Goal: Task Accomplishment & Management: Manage account settings

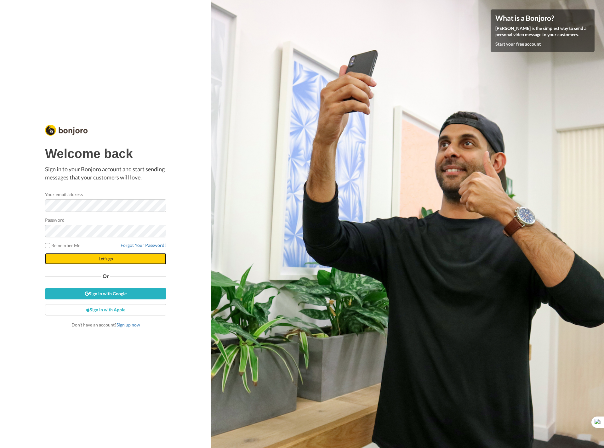
click at [91, 254] on button "Let's go" at bounding box center [105, 258] width 121 height 11
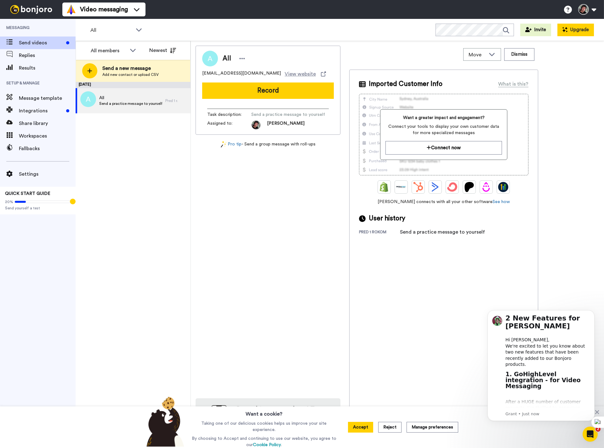
click at [587, 31] on button "Upgrade" at bounding box center [575, 30] width 37 height 13
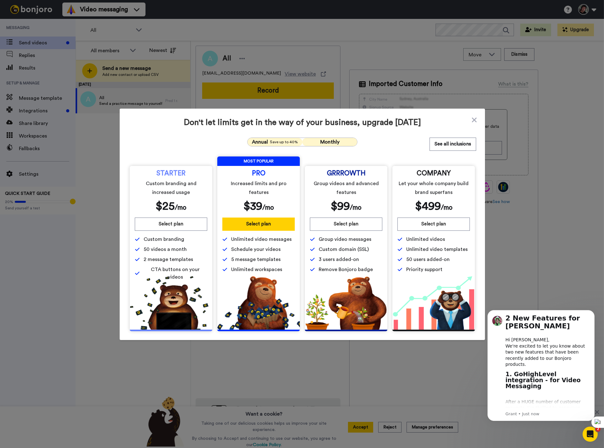
click at [270, 141] on span "Save up to 40%" at bounding box center [284, 141] width 28 height 5
drag, startPoint x: 472, startPoint y: 121, endPoint x: 468, endPoint y: 112, distance: 9.3
click at [471, 117] on icon at bounding box center [474, 120] width 6 height 8
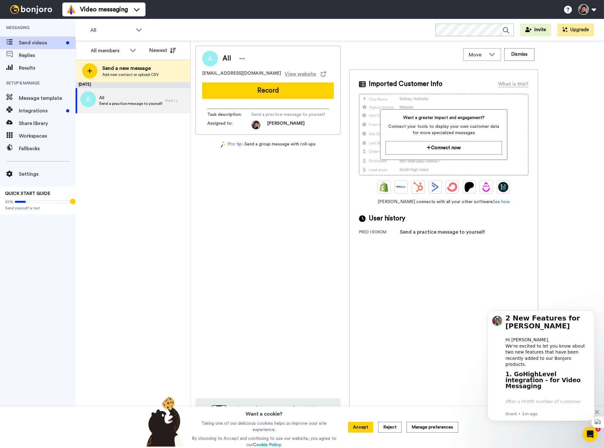
drag, startPoint x: 366, startPoint y: 429, endPoint x: 362, endPoint y: 429, distance: 3.5
click at [365, 429] on button "Accept" at bounding box center [360, 427] width 25 height 11
